Goal: Book appointment/travel/reservation

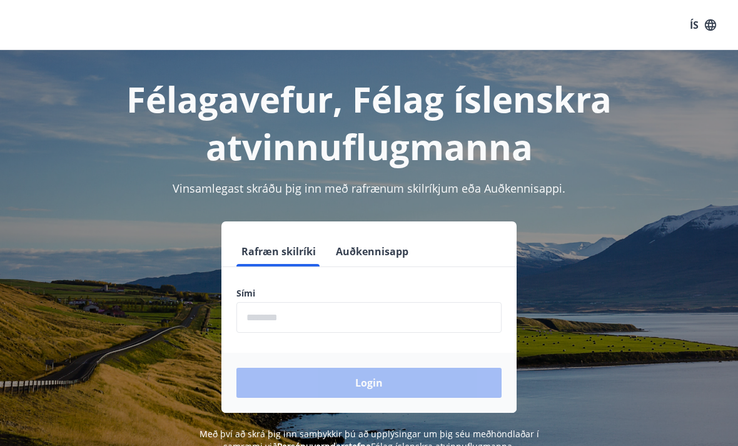
click at [363, 315] on input "phone" at bounding box center [368, 317] width 265 height 31
click at [431, 315] on input "phone" at bounding box center [368, 317] width 265 height 31
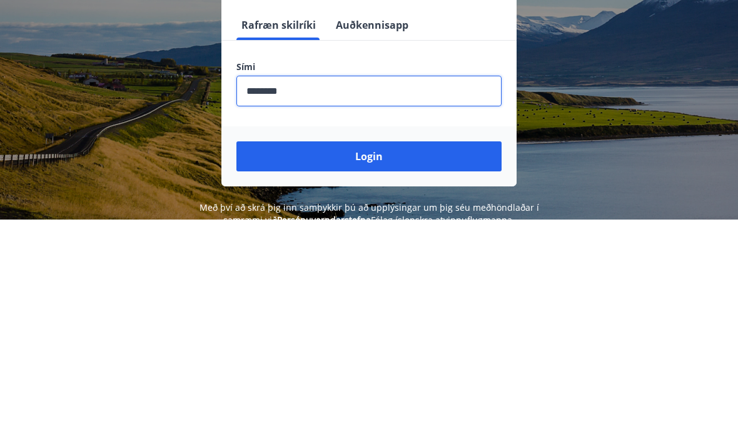
type input "********"
click at [417, 368] on button "Login" at bounding box center [368, 383] width 265 height 30
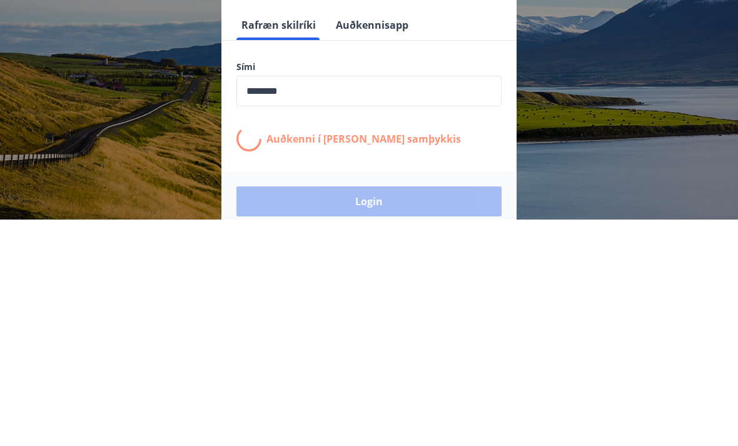
scroll to position [195, 0]
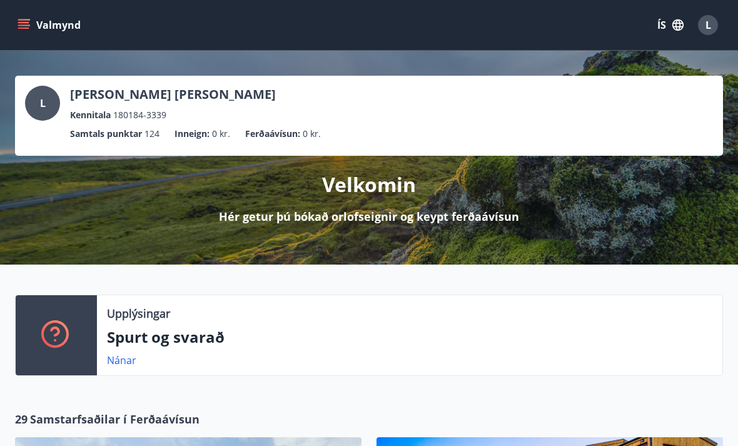
click at [21, 24] on icon "menu" at bounding box center [24, 25] width 13 height 13
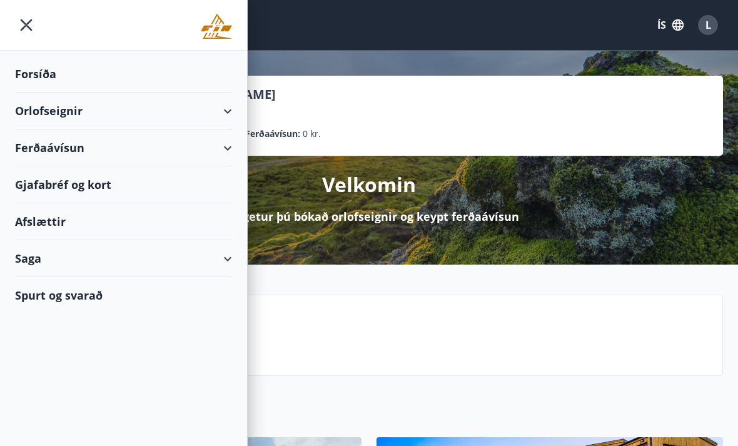
click at [56, 112] on div "Orlofseignir" at bounding box center [123, 111] width 217 height 37
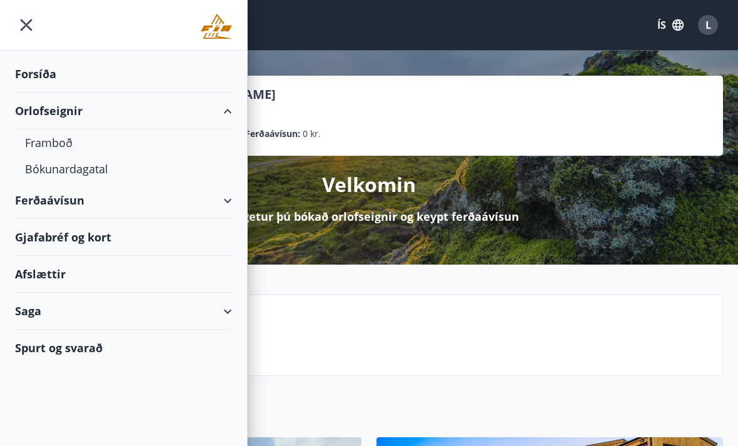
click at [94, 174] on div "Bókunardagatal" at bounding box center [123, 169] width 197 height 26
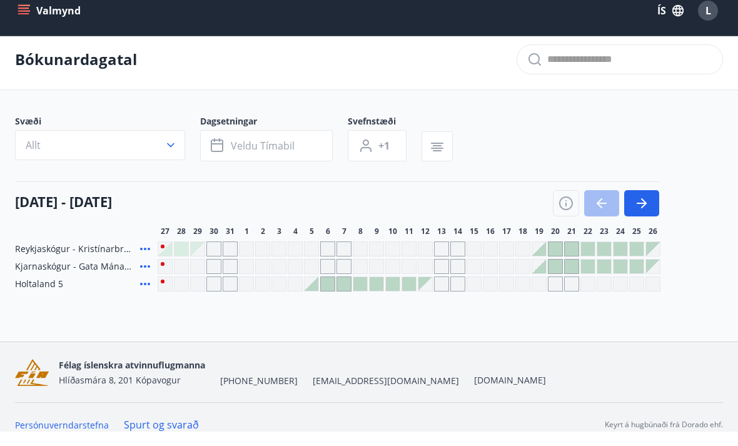
scroll to position [2, 0]
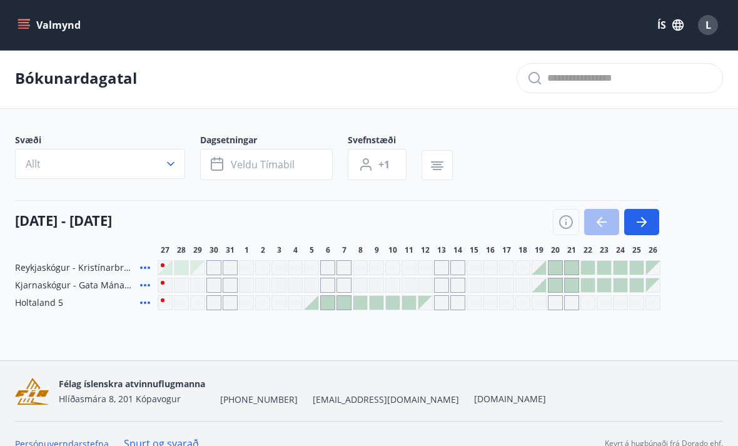
click at [647, 222] on icon "button" at bounding box center [641, 221] width 15 height 15
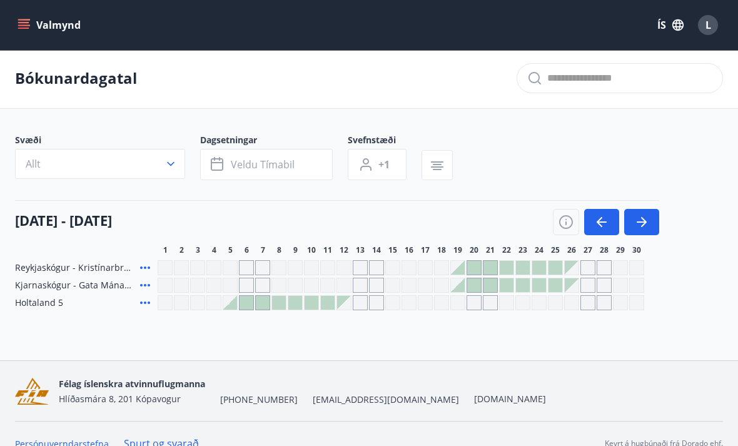
click at [641, 221] on icon "button" at bounding box center [641, 221] width 15 height 15
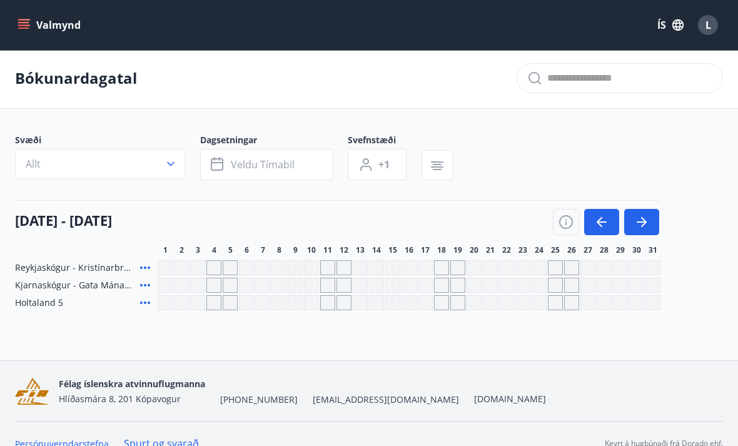
click at [619, 360] on div "Valmynd ÍS L Bókunardagatal Svæði Allt Dagsetningar Veldu tímabil Svefnstæði +1…" at bounding box center [369, 179] width 738 height 362
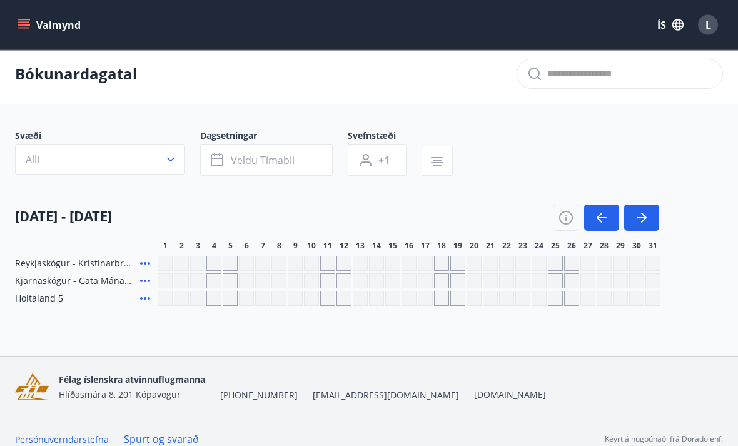
scroll to position [0, 0]
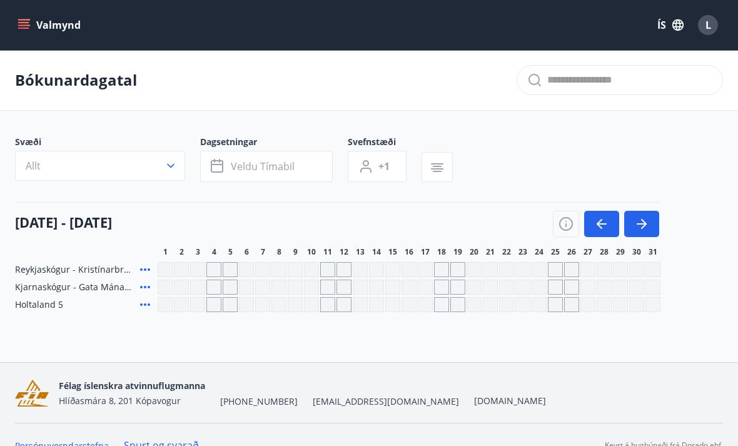
click at [596, 221] on icon "button" at bounding box center [601, 223] width 15 height 15
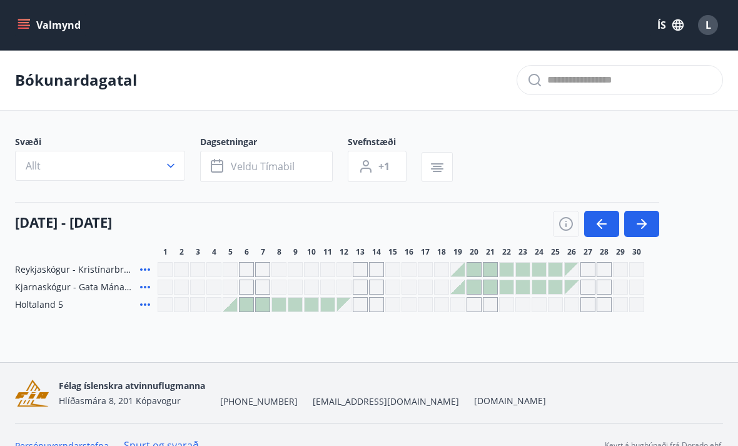
click at [26, 28] on icon "menu" at bounding box center [23, 28] width 11 height 1
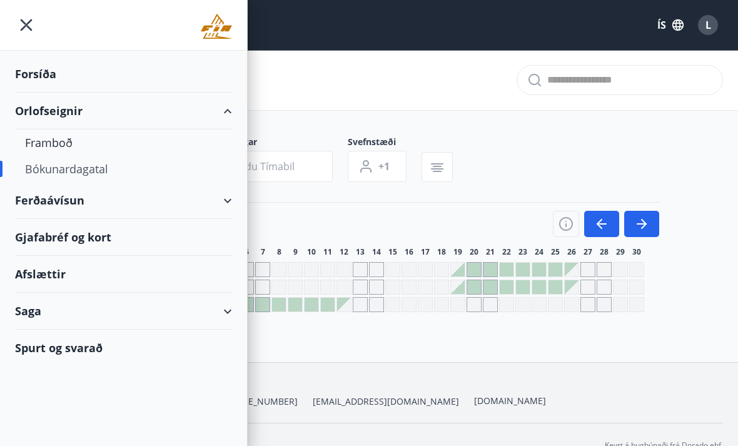
click at [66, 121] on div "Orlofseignir" at bounding box center [123, 111] width 217 height 37
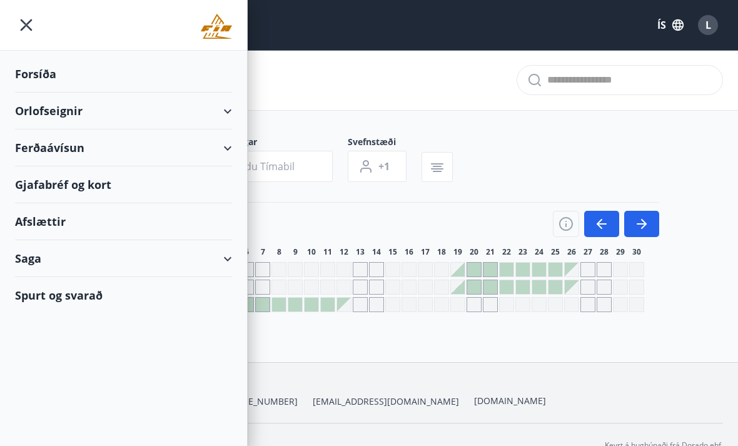
click at [66, 116] on div "Orlofseignir" at bounding box center [123, 111] width 217 height 37
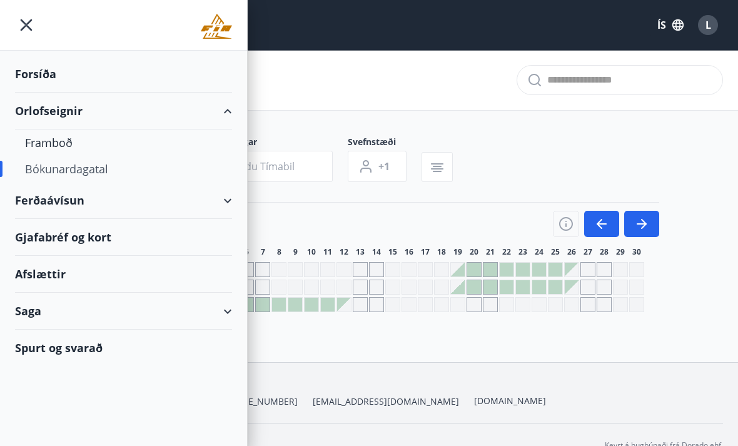
click at [57, 144] on div "Framboð" at bounding box center [123, 142] width 197 height 26
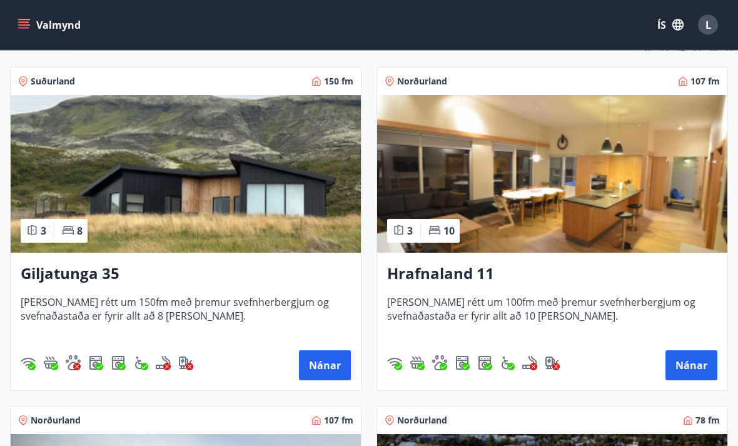
scroll to position [213, 0]
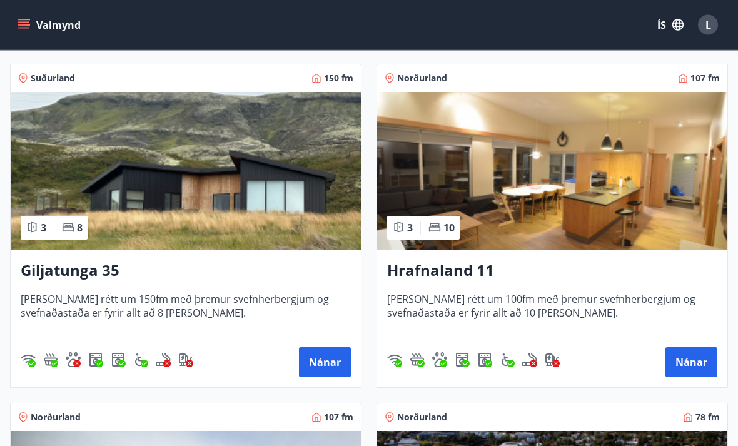
click at [81, 270] on h3 "Giljatunga 35" at bounding box center [186, 271] width 330 height 23
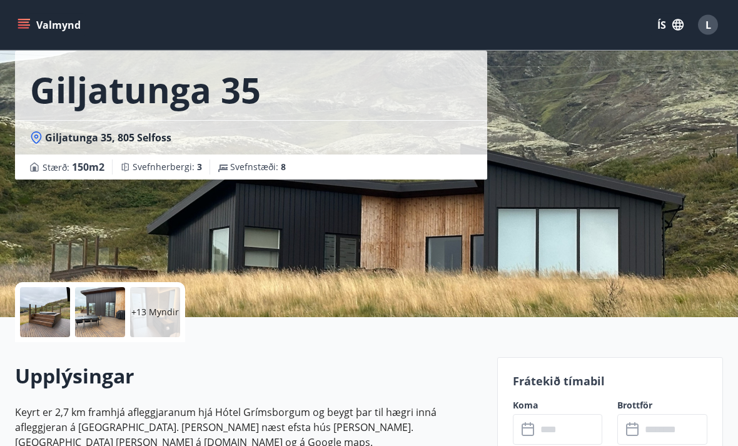
click at [152, 317] on p "+13 Myndir" at bounding box center [155, 312] width 48 height 13
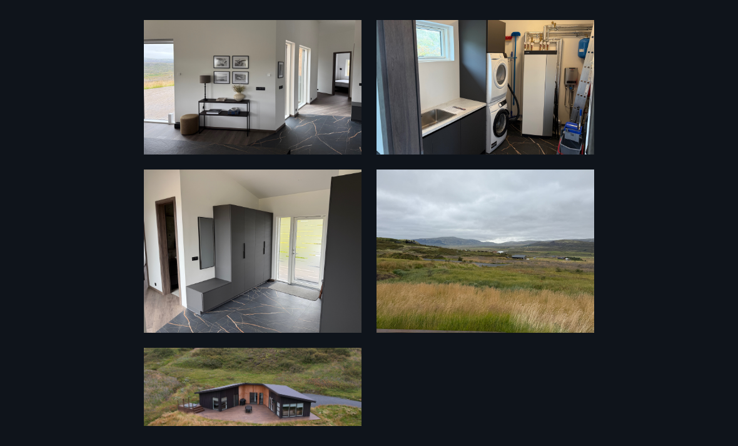
scroll to position [1434, 0]
click at [678, 196] on div "19 Myndir" at bounding box center [369, 223] width 738 height 406
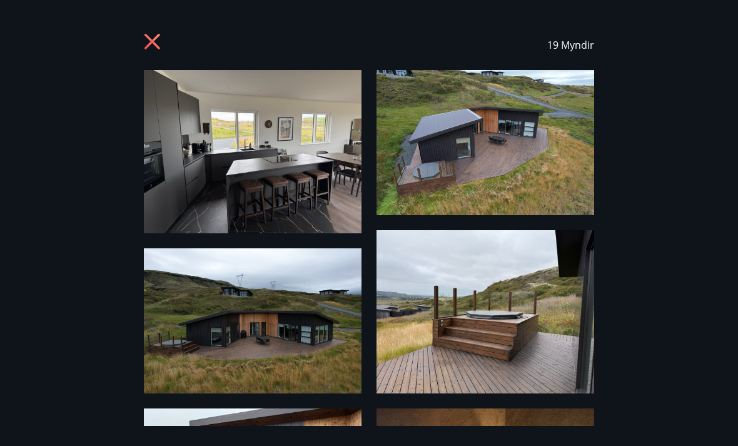
scroll to position [0, 0]
click at [153, 43] on icon at bounding box center [152, 42] width 16 height 16
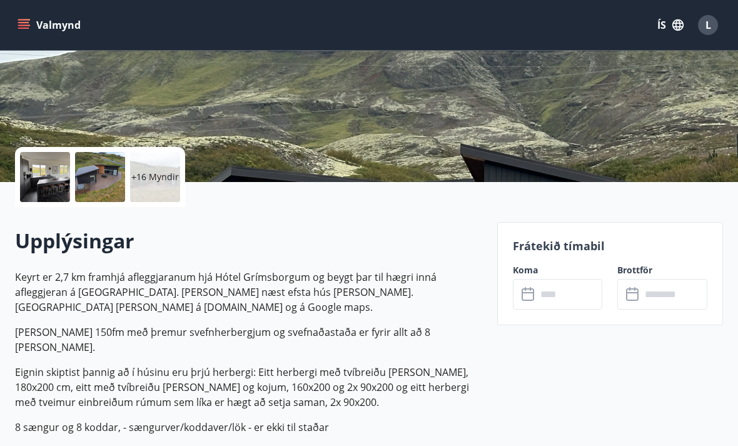
scroll to position [198, 0]
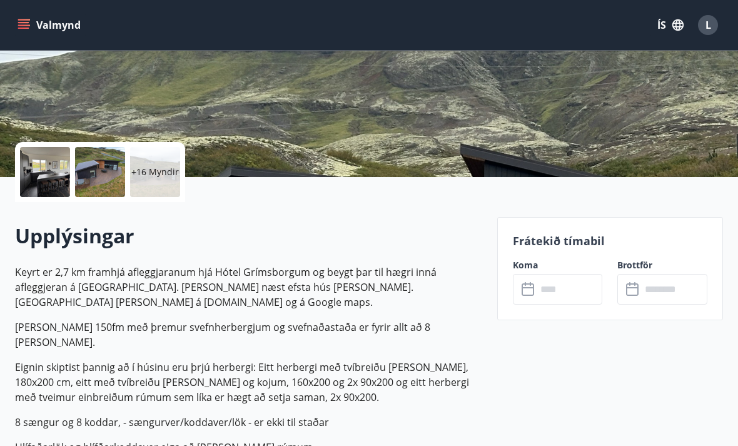
click at [530, 293] on icon at bounding box center [528, 289] width 15 height 15
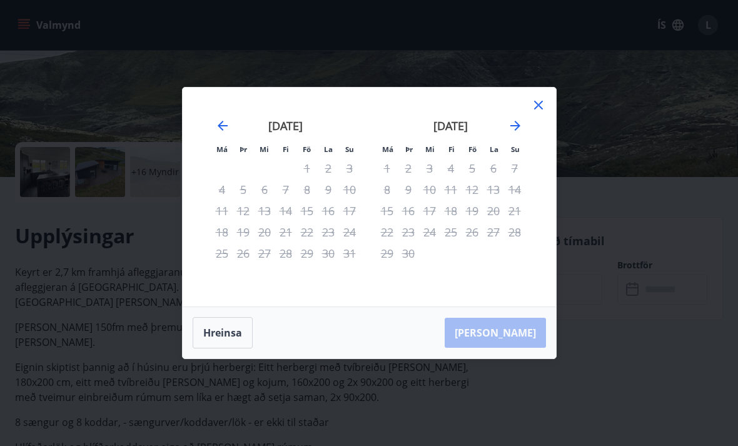
click at [516, 133] on icon "Move forward to switch to the next month." at bounding box center [515, 125] width 15 height 15
click at [519, 133] on icon "Move forward to switch to the next month." at bounding box center [515, 125] width 15 height 15
click at [513, 133] on icon "Move forward to switch to the next month." at bounding box center [515, 125] width 15 height 15
click at [225, 133] on icon "Move backward to switch to the previous month." at bounding box center [222, 125] width 15 height 15
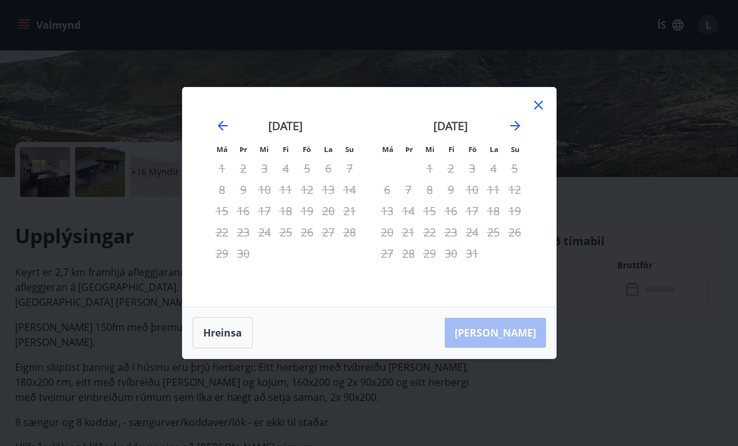
click at [543, 113] on icon at bounding box center [538, 105] width 15 height 15
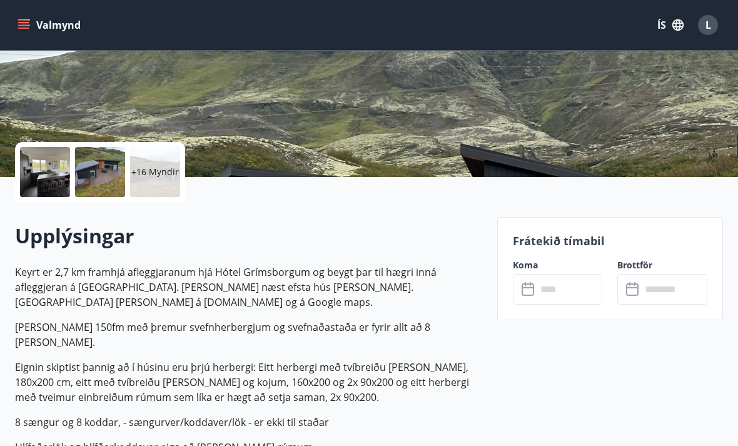
click at [24, 22] on icon "menu" at bounding box center [23, 22] width 11 height 1
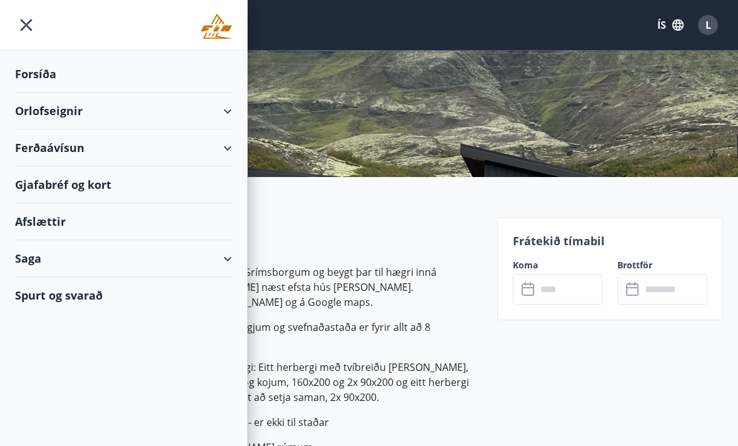
click at [61, 113] on div "Orlofseignir" at bounding box center [123, 111] width 217 height 37
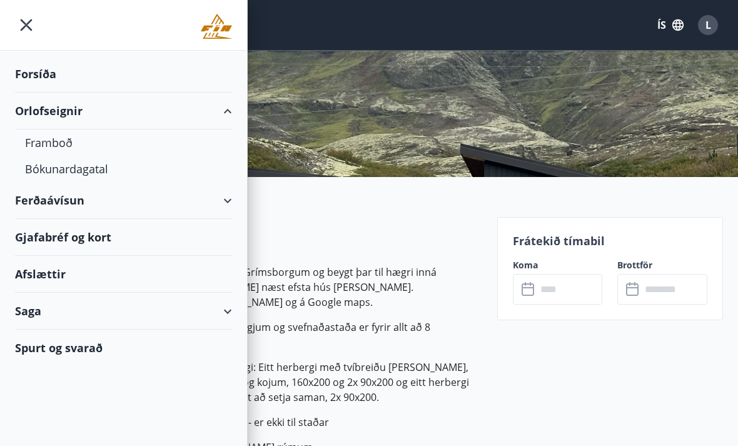
click at [60, 141] on div "Framboð" at bounding box center [123, 142] width 197 height 26
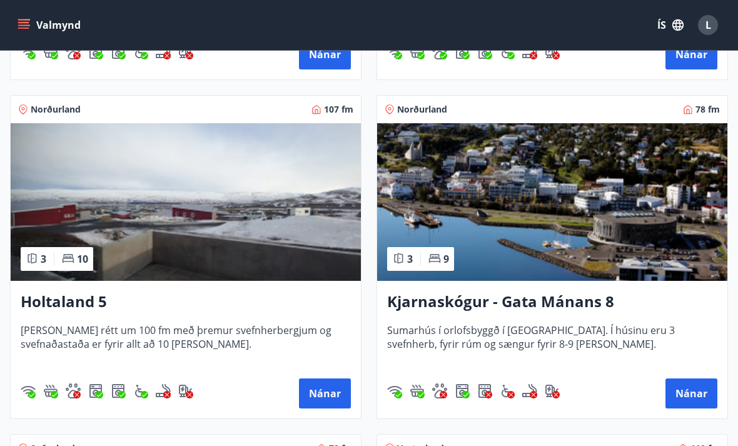
scroll to position [524, 0]
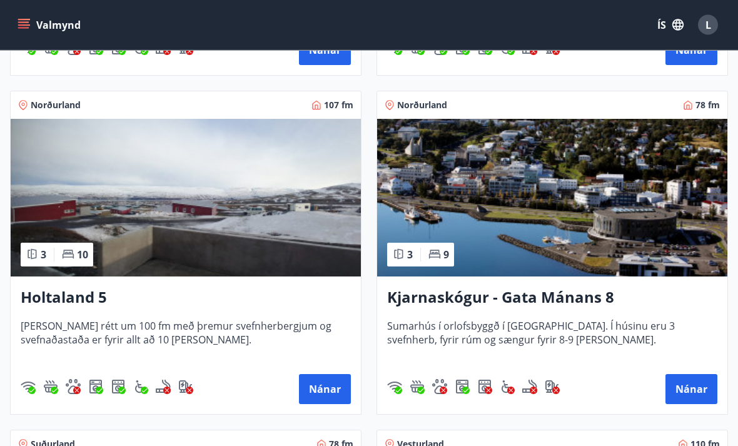
click at [471, 296] on h3 "Kjarnaskógur - Gata Mánans 8" at bounding box center [552, 298] width 330 height 23
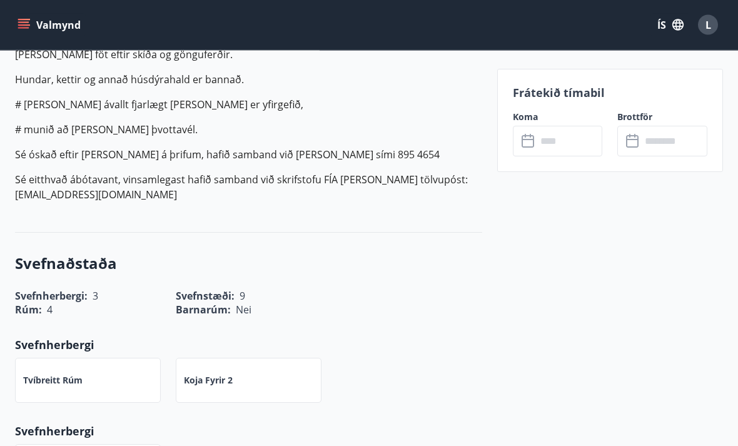
scroll to position [665, 0]
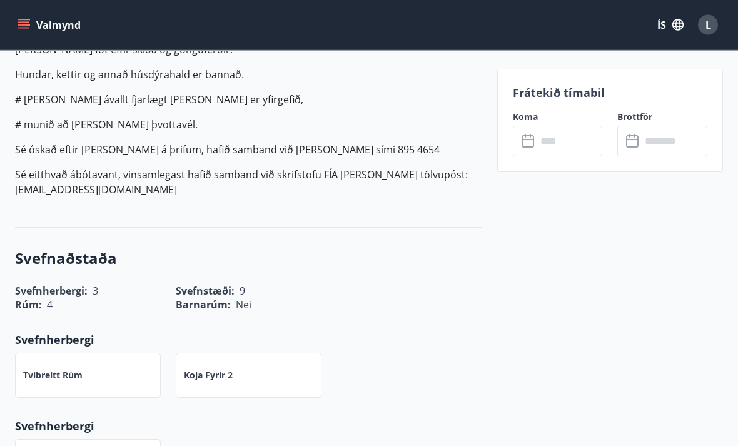
click at [564, 143] on input "text" at bounding box center [569, 141] width 66 height 31
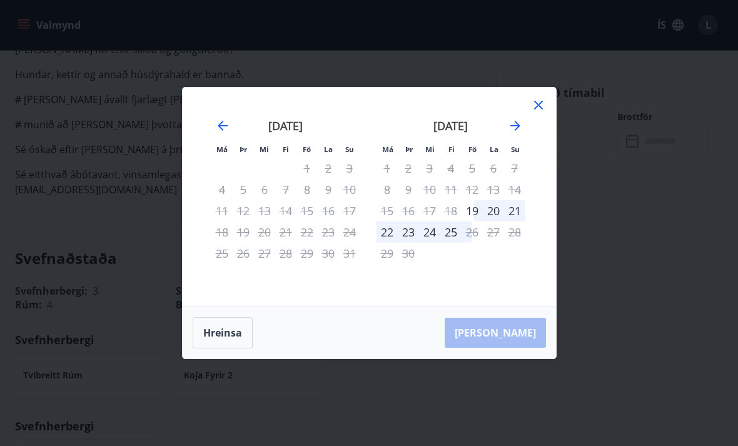
click at [521, 133] on icon "Move forward to switch to the next month." at bounding box center [515, 125] width 15 height 15
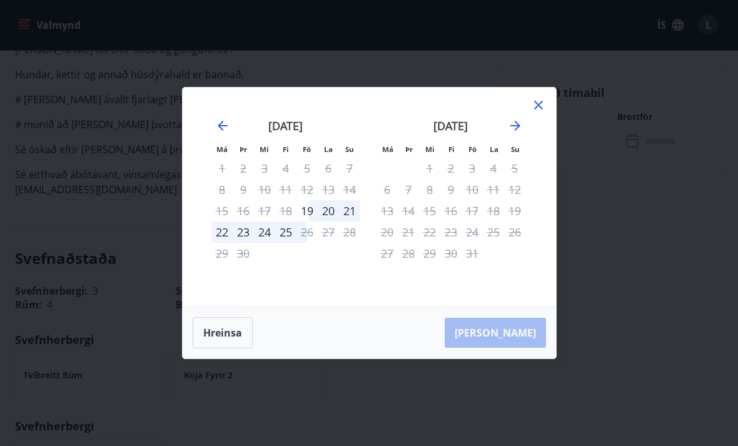
click at [544, 113] on icon at bounding box center [538, 105] width 15 height 15
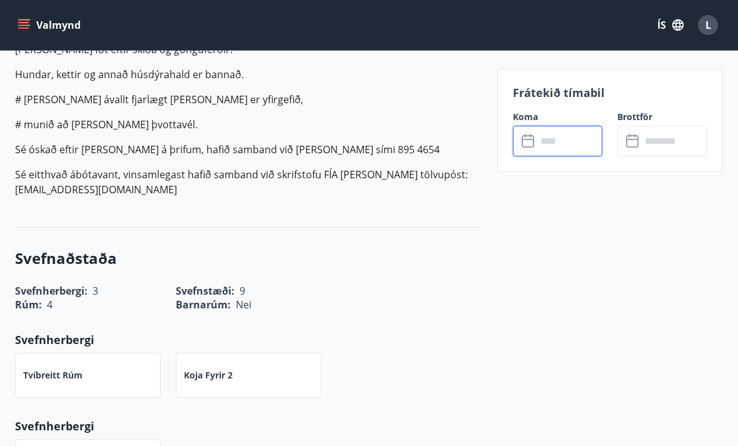
click at [32, 24] on button "Valmynd" at bounding box center [50, 25] width 71 height 23
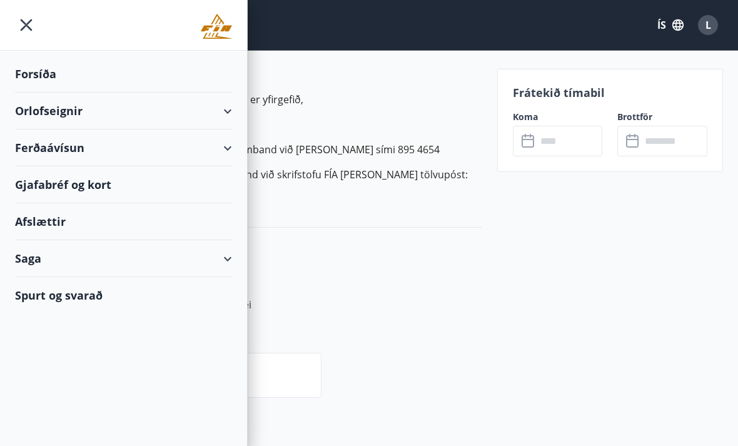
click at [73, 114] on div "Orlofseignir" at bounding box center [123, 111] width 217 height 37
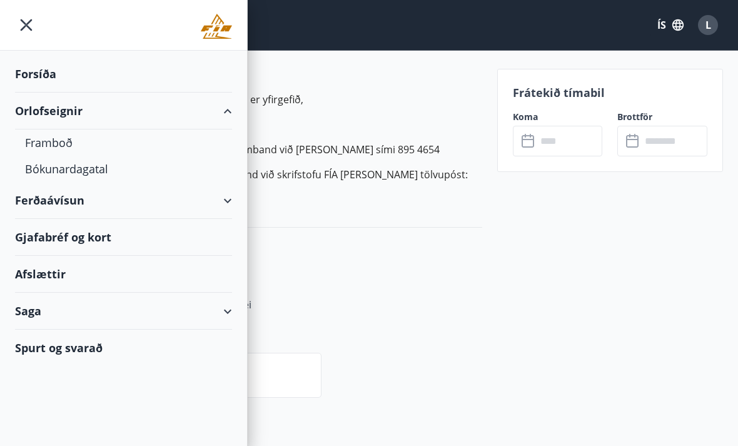
click at [61, 143] on div "Framboð" at bounding box center [123, 142] width 197 height 26
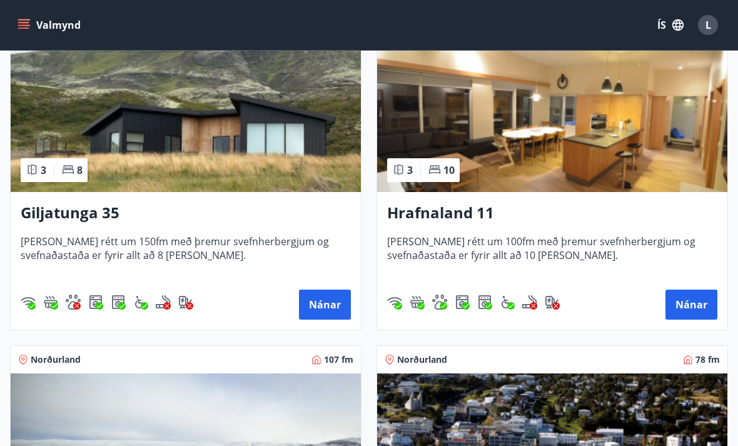
scroll to position [270, 0]
click at [334, 310] on button "Nánar" at bounding box center [325, 305] width 52 height 30
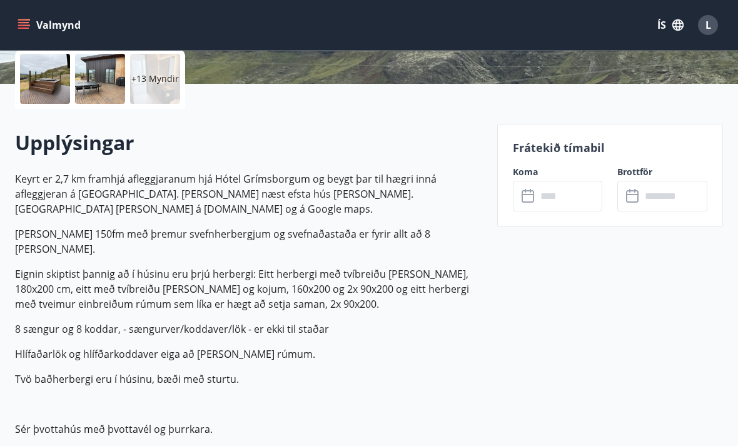
scroll to position [443, 0]
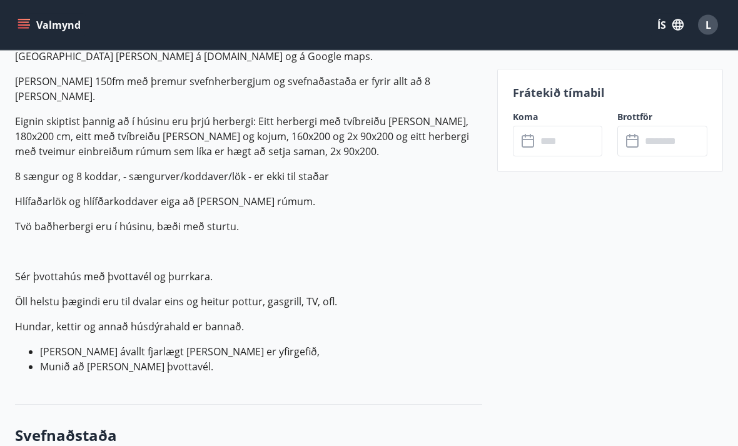
click at [578, 145] on input "text" at bounding box center [569, 141] width 66 height 31
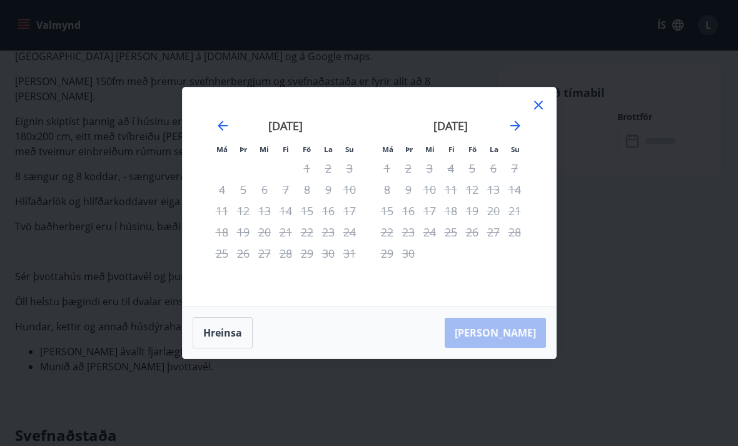
click at [553, 118] on div "Má Þr Mi Fi Fö La Su Má Þr Mi Fi Fö La Su júlí 2025 1 2 3 4 5 6 7 8 9 10 11 12 …" at bounding box center [369, 197] width 373 height 219
click at [543, 113] on icon at bounding box center [538, 105] width 15 height 15
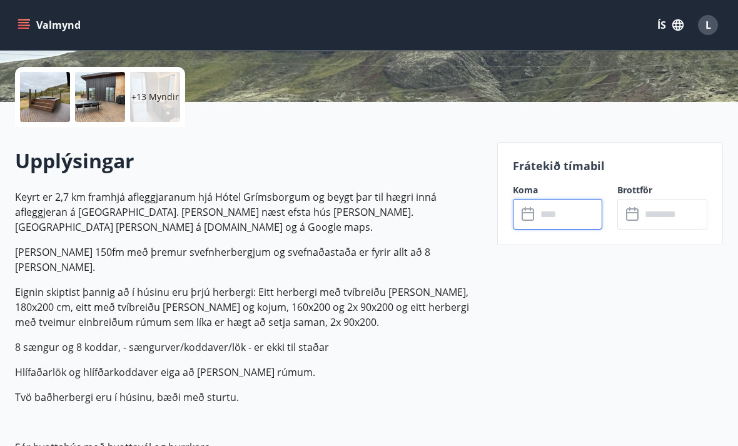
scroll to position [258, 0]
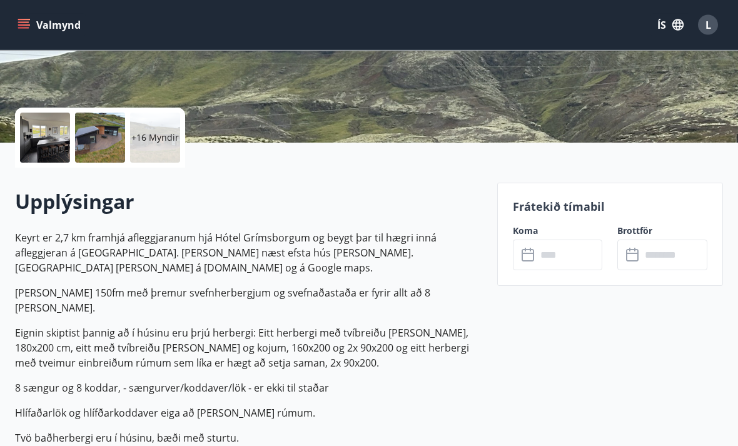
scroll to position [329, 0]
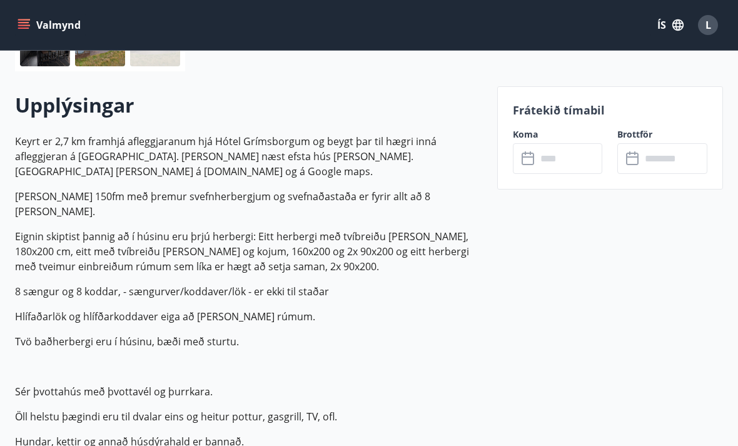
click at [564, 162] on input "text" at bounding box center [569, 158] width 66 height 31
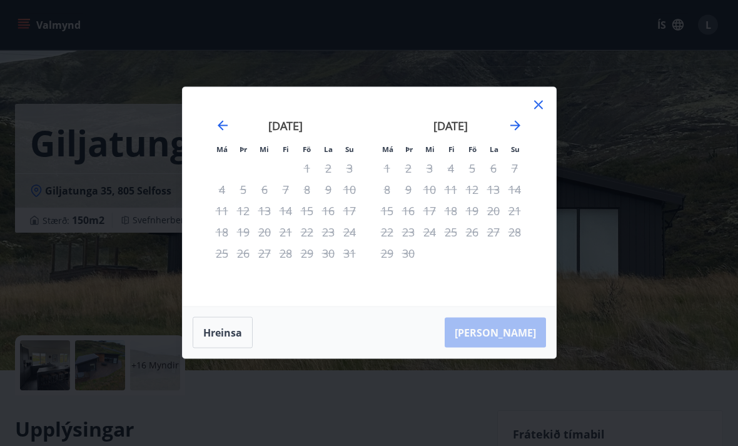
scroll to position [0, 0]
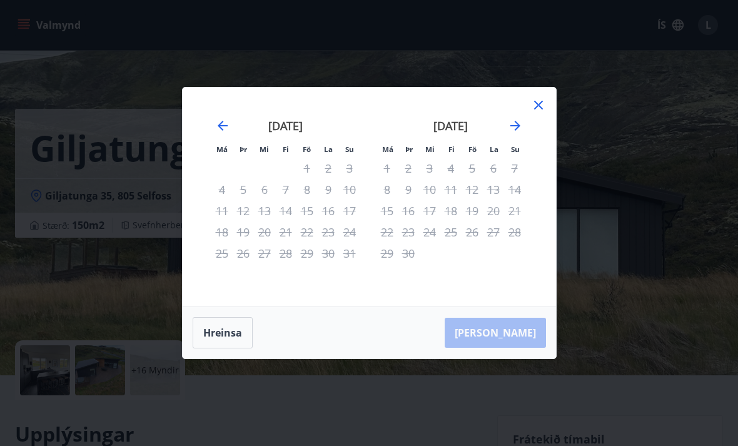
click at [549, 99] on div "Má Þr Mi Fi Fö La Su Má Þr Mi Fi Fö La Su [DATE] 1 2 3 4 5 6 7 8 9 10 11 12 13 …" at bounding box center [369, 197] width 373 height 219
click at [539, 109] on icon at bounding box center [538, 105] width 15 height 15
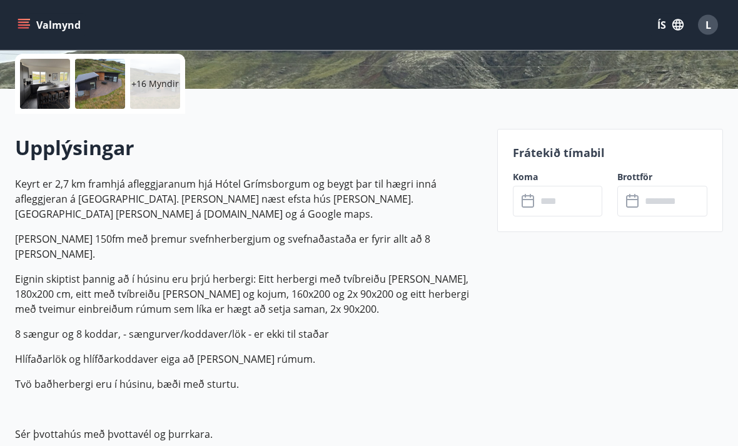
click at [561, 211] on input "text" at bounding box center [569, 201] width 66 height 31
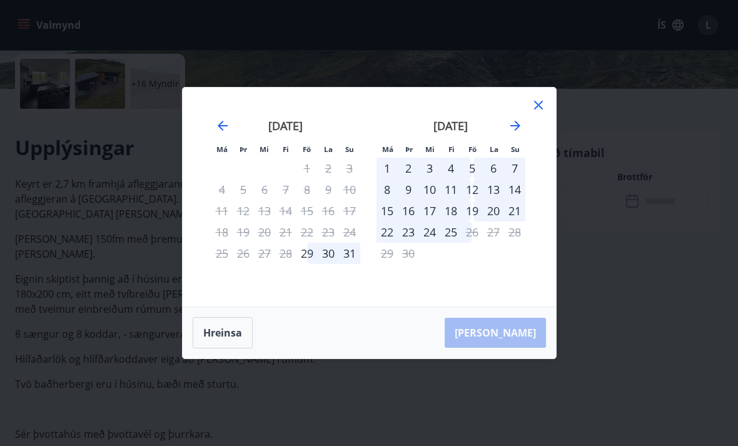
click at [516, 131] on icon "Move forward to switch to the next month." at bounding box center [515, 126] width 10 height 10
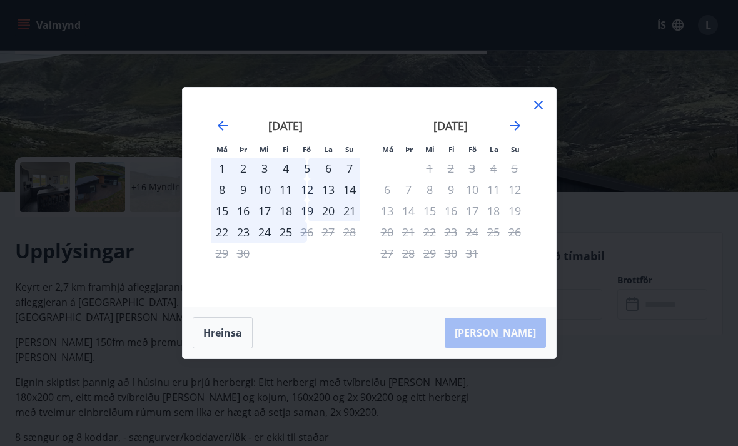
scroll to position [178, 0]
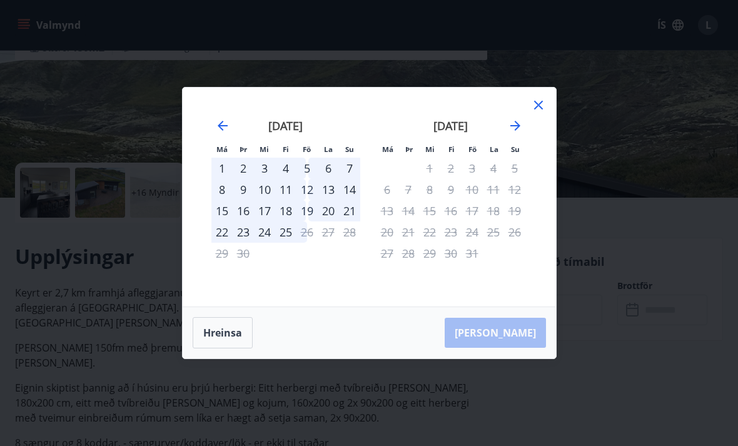
click at [544, 113] on icon at bounding box center [538, 105] width 15 height 15
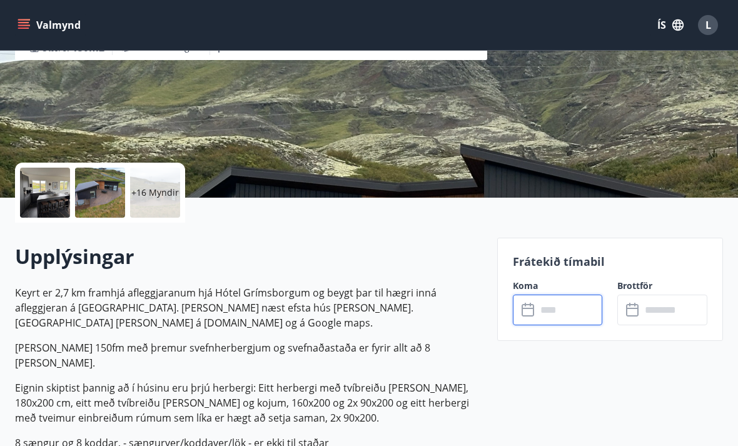
click at [566, 308] on input "text" at bounding box center [569, 309] width 66 height 31
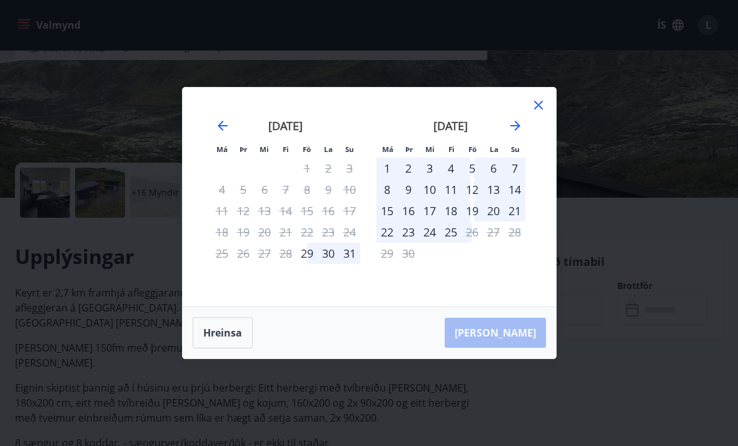
click at [513, 133] on icon "Move forward to switch to the next month." at bounding box center [515, 125] width 15 height 15
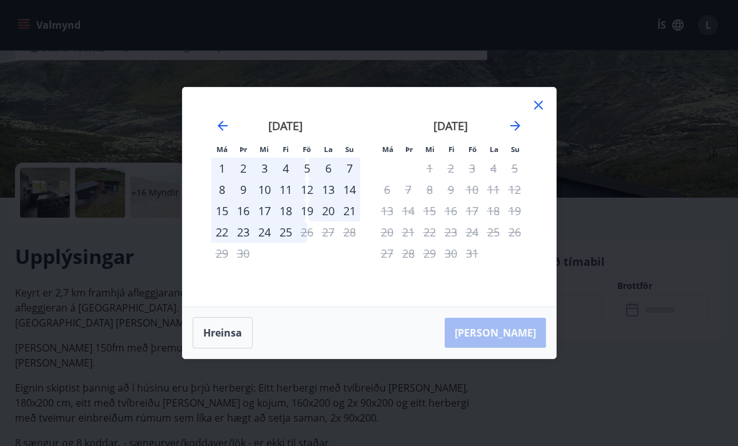
click at [223, 133] on icon "Move backward to switch to the previous month." at bounding box center [222, 125] width 15 height 15
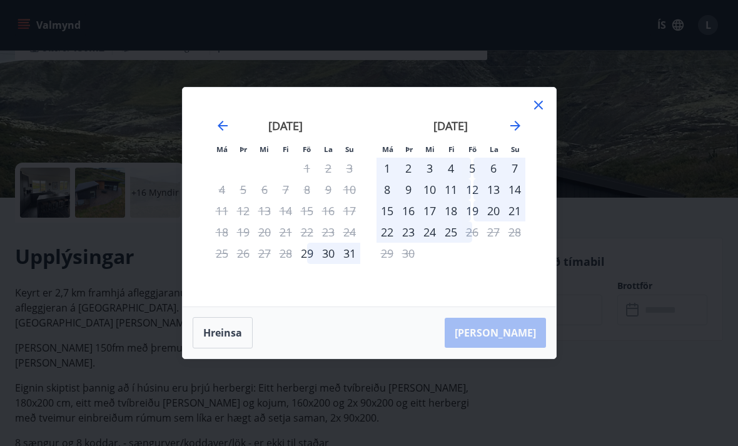
click at [509, 133] on icon "Move forward to switch to the next month." at bounding box center [515, 125] width 15 height 15
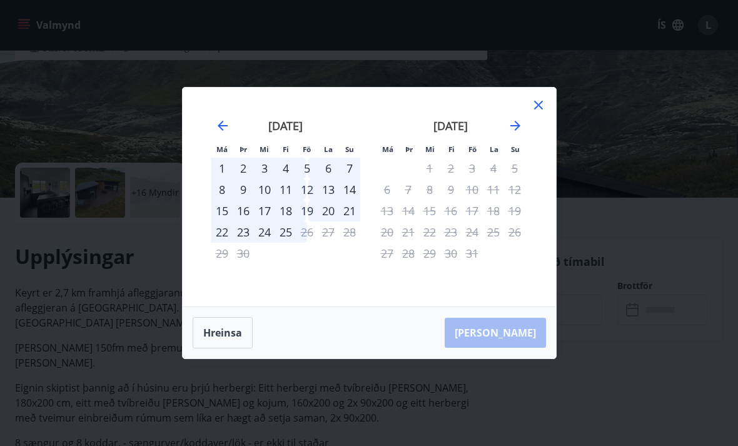
click at [542, 113] on icon at bounding box center [538, 105] width 15 height 15
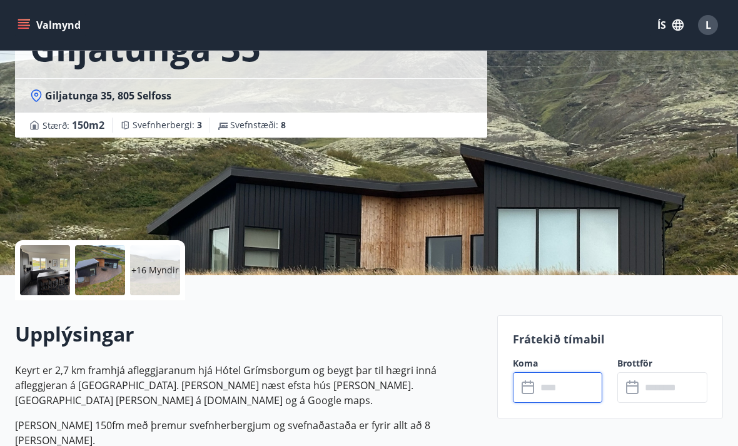
scroll to position [0, 0]
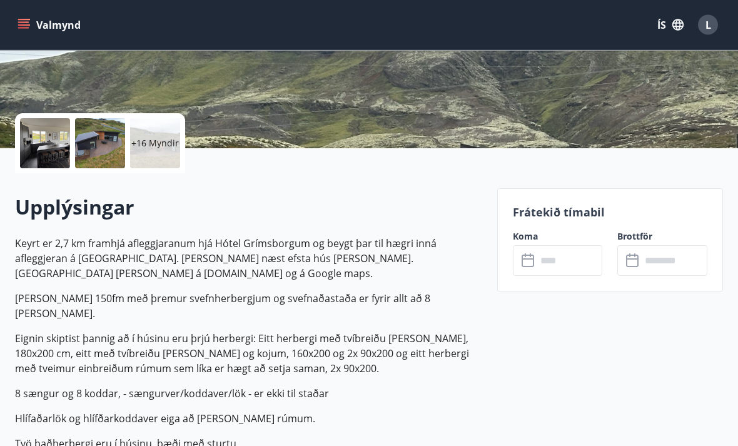
scroll to position [253, 0]
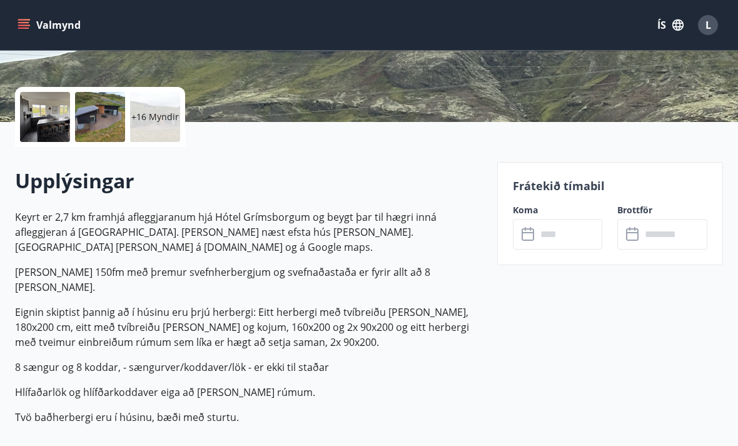
click at [556, 229] on input "text" at bounding box center [569, 234] width 66 height 31
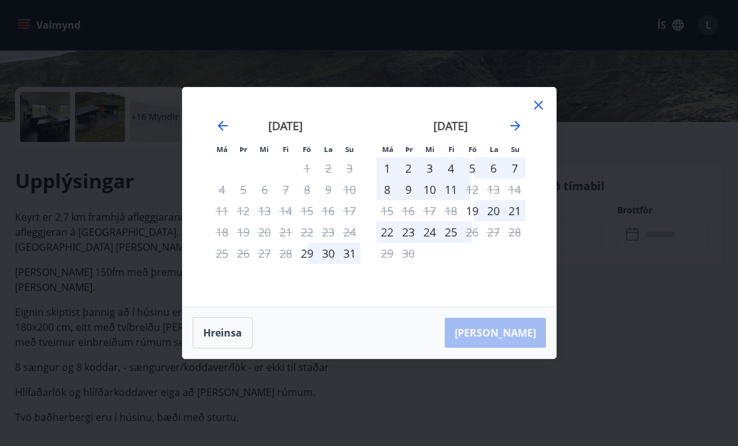
click at [536, 113] on icon at bounding box center [538, 105] width 15 height 15
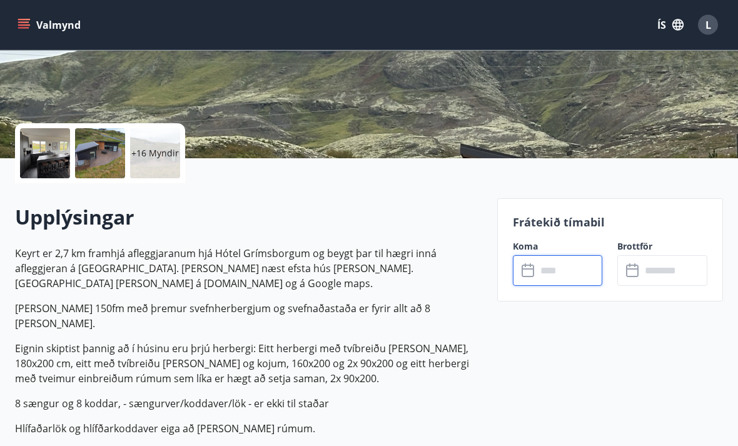
scroll to position [0, 0]
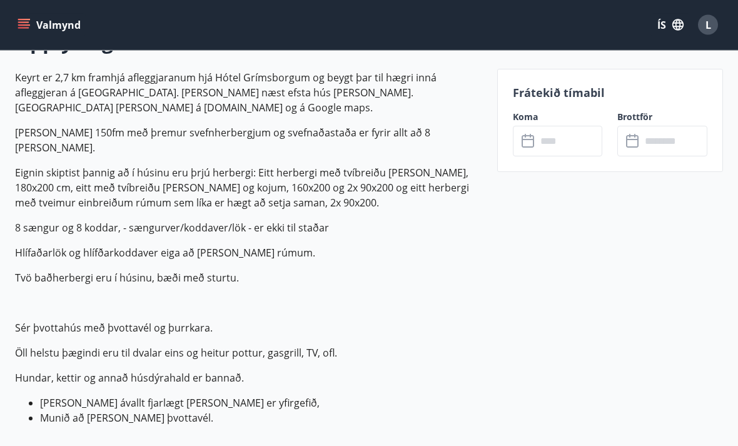
click at [547, 139] on input "text" at bounding box center [569, 141] width 66 height 31
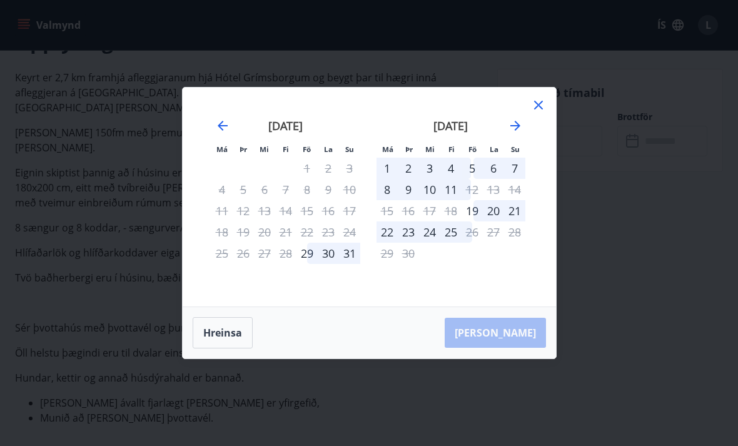
click at [544, 113] on icon at bounding box center [538, 105] width 15 height 15
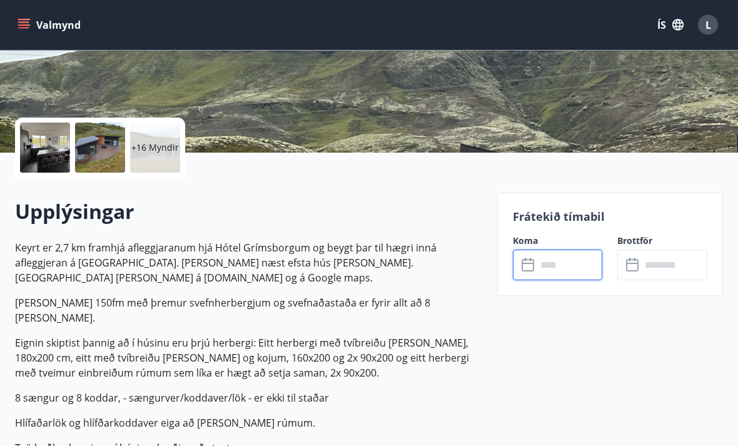
scroll to position [295, 0]
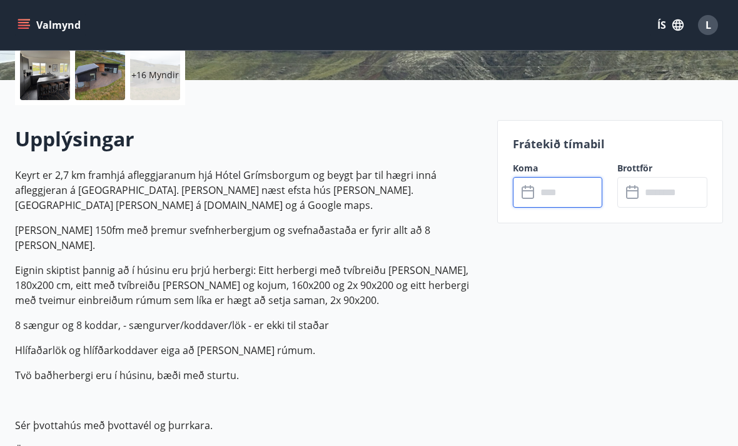
click at [572, 196] on input "text" at bounding box center [569, 192] width 66 height 31
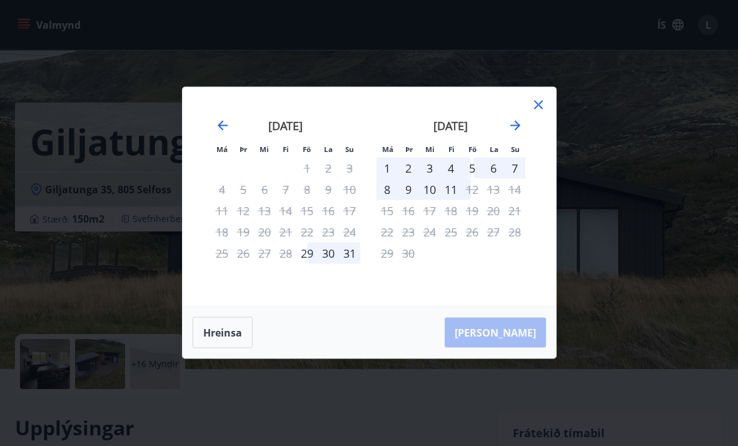
scroll to position [0, 0]
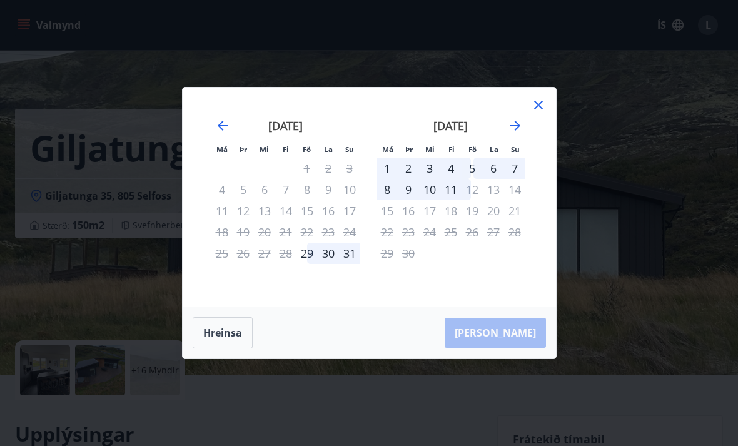
click at [626, 163] on div "Má Þr Mi Fi Fö La Su Má Þr Mi Fi Fö La Su [DATE] 1 2 3 4 5 6 7 8 9 10 11 12 13 …" at bounding box center [369, 223] width 738 height 446
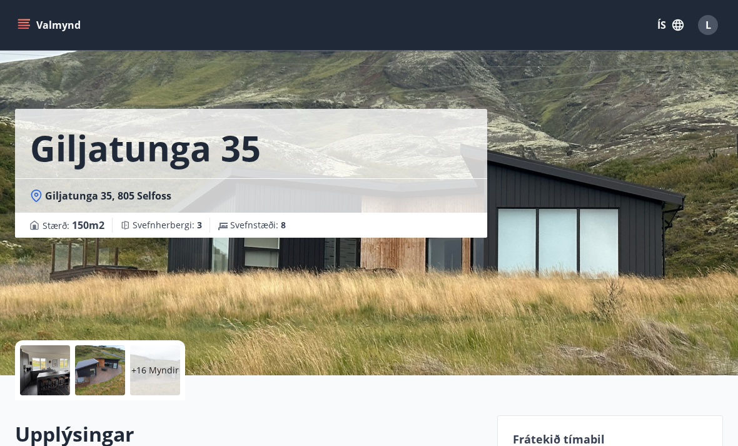
click at [641, 76] on div "Giljatunga 35 Giljatunga 35, 805 Selfoss Stærð : 150 m2 [GEOGRAPHIC_DATA] : 3 S…" at bounding box center [369, 187] width 708 height 375
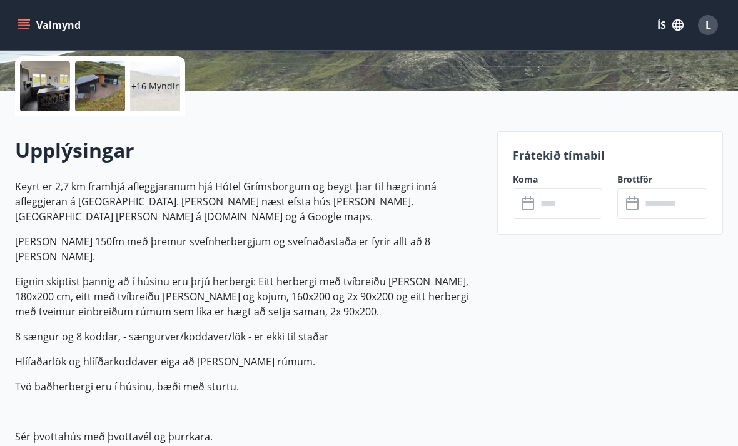
scroll to position [298, 0]
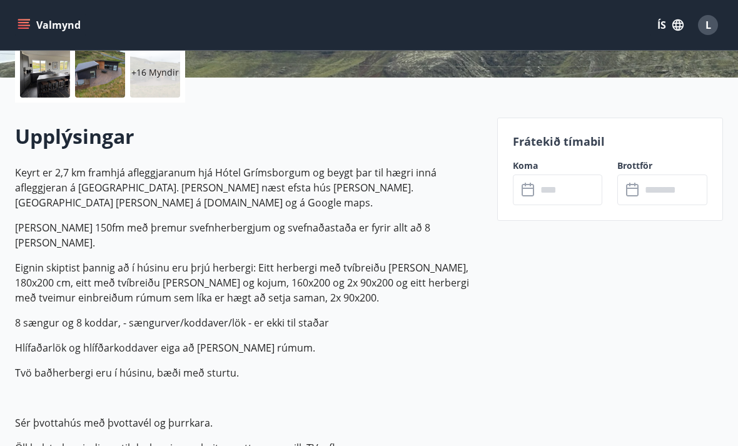
click at [564, 201] on input "text" at bounding box center [569, 189] width 66 height 31
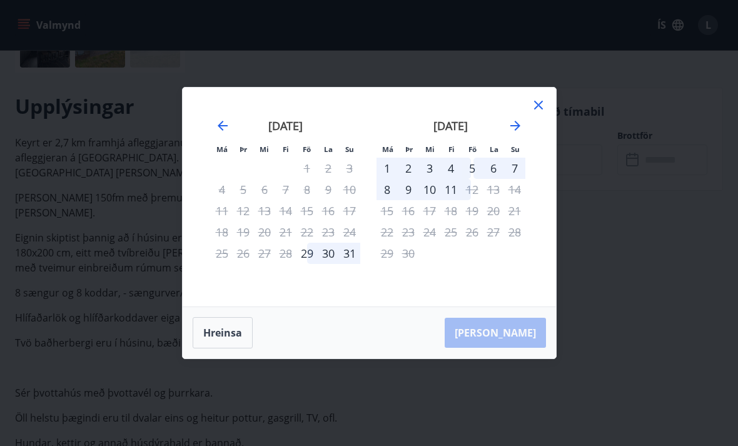
scroll to position [371, 0]
click at [545, 113] on icon at bounding box center [538, 105] width 15 height 15
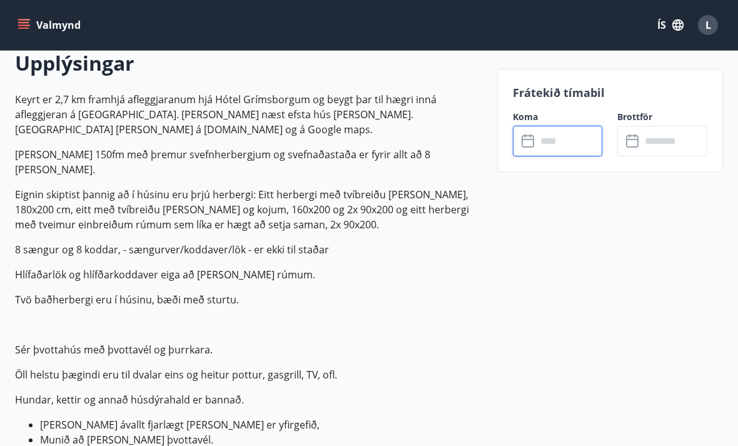
click at [562, 138] on input "text" at bounding box center [569, 141] width 66 height 31
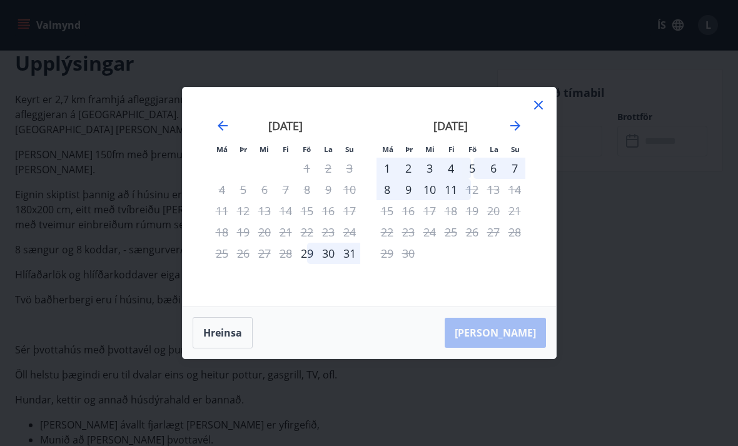
click at [541, 113] on icon at bounding box center [538, 105] width 15 height 15
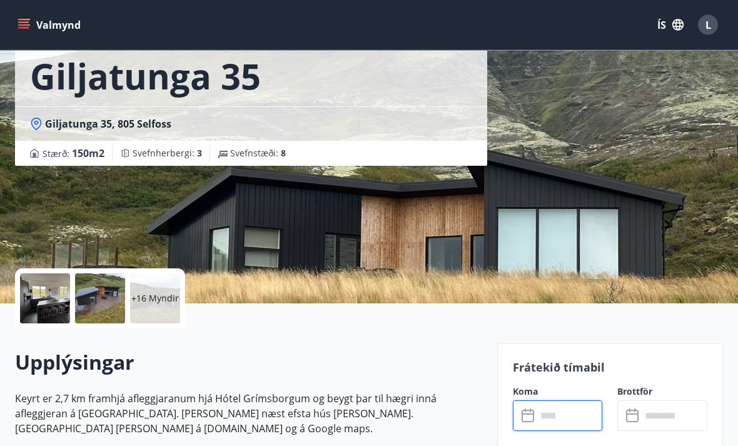
scroll to position [0, 0]
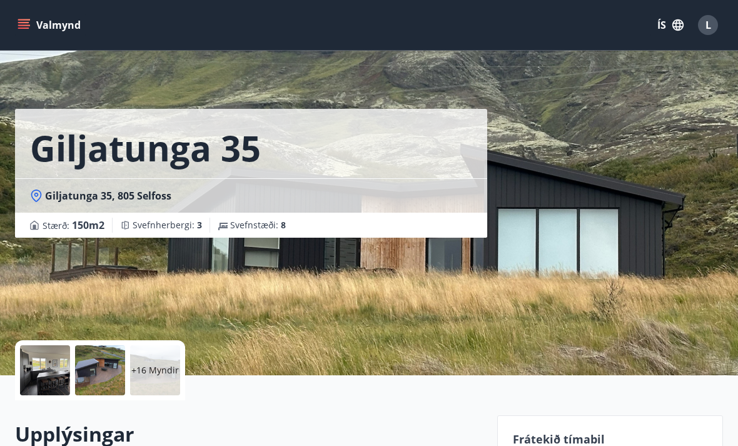
click at [34, 20] on button "Valmynd" at bounding box center [50, 25] width 71 height 23
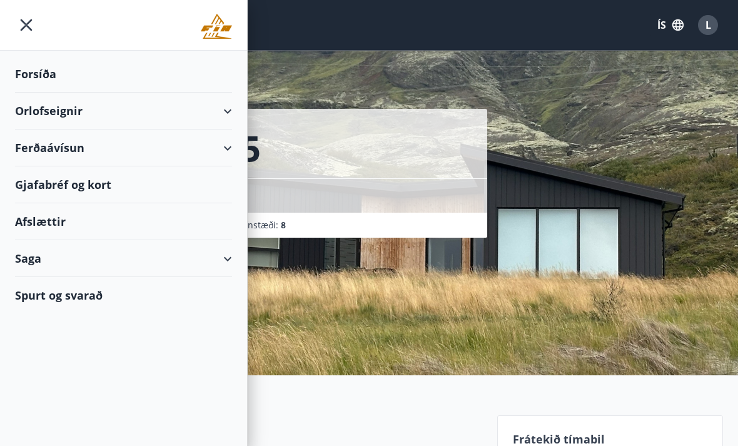
click at [83, 113] on div "Orlofseignir" at bounding box center [123, 111] width 217 height 37
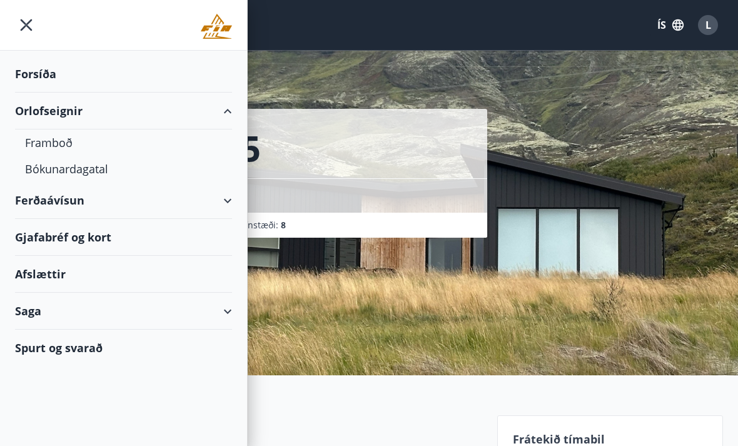
click at [57, 148] on div "Framboð" at bounding box center [123, 142] width 197 height 26
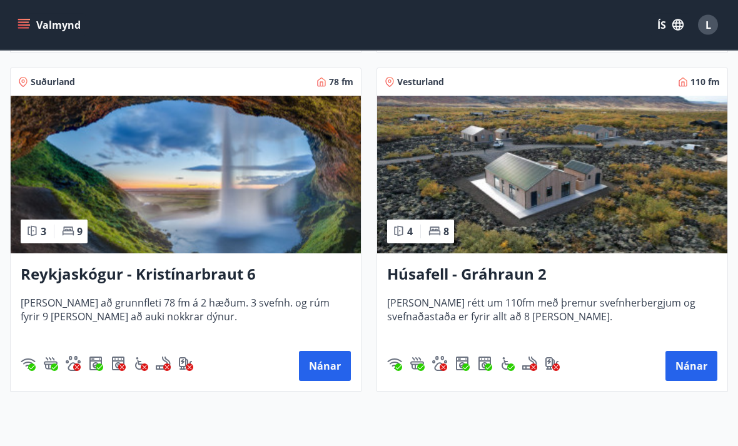
click at [693, 353] on button "Nánar" at bounding box center [691, 366] width 52 height 30
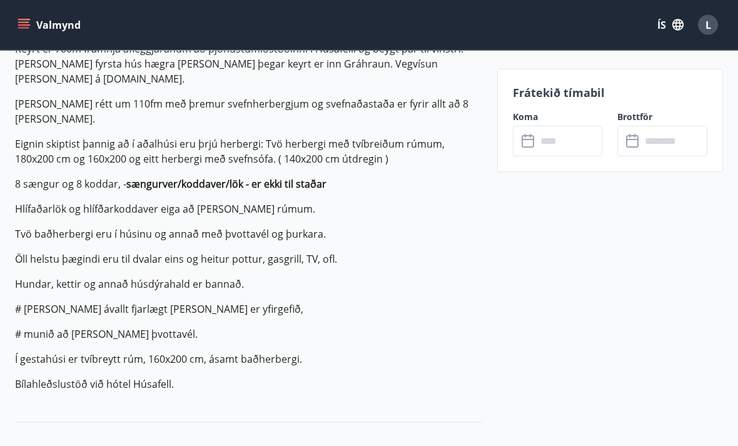
scroll to position [421, 0]
click at [555, 147] on input "text" at bounding box center [569, 141] width 66 height 31
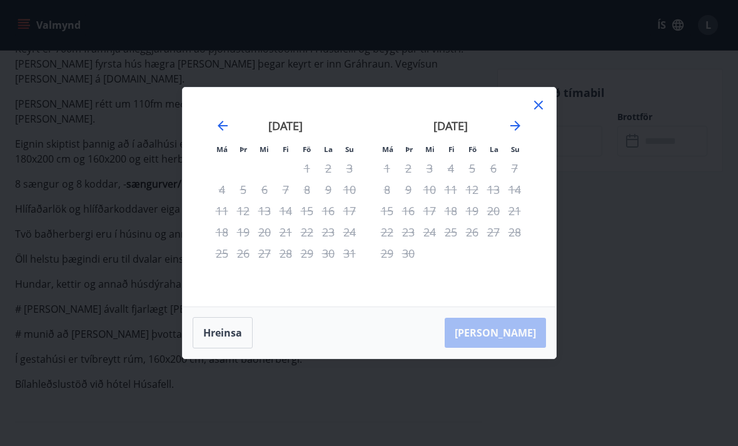
click at [521, 133] on icon "Move forward to switch to the next month." at bounding box center [515, 125] width 15 height 15
click at [544, 113] on icon at bounding box center [538, 105] width 15 height 15
